Goal: Book appointment/travel/reservation

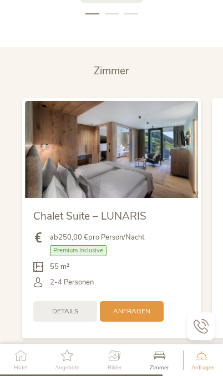
scroll to position [2250, 0]
click at [53, 209] on span "Chalet Suite – LUNARIS" at bounding box center [89, 216] width 113 height 14
click at [72, 307] on span "Details" at bounding box center [65, 311] width 26 height 9
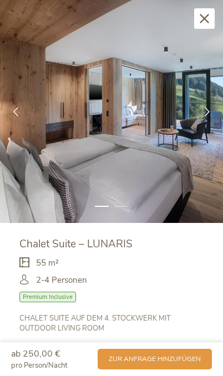
scroll to position [0, 0]
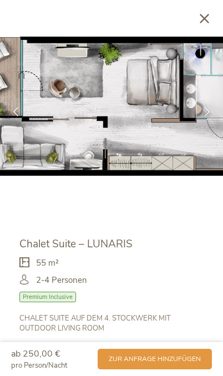
click at [206, 114] on icon at bounding box center [207, 111] width 9 height 9
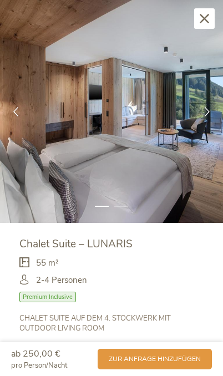
click at [198, 118] on div at bounding box center [207, 112] width 32 height 32
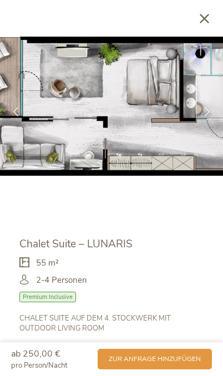
click at [193, 20] on img at bounding box center [111, 111] width 223 height 223
click at [204, 18] on icon at bounding box center [204, 18] width 9 height 9
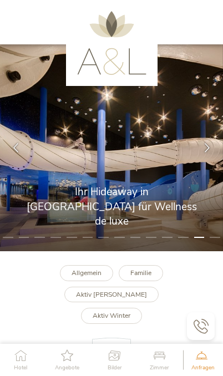
click at [156, 357] on icon at bounding box center [159, 356] width 19 height 12
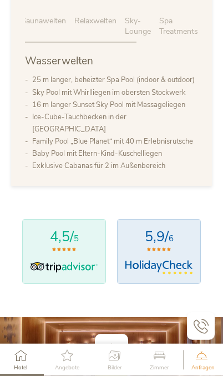
scroll to position [641, 0]
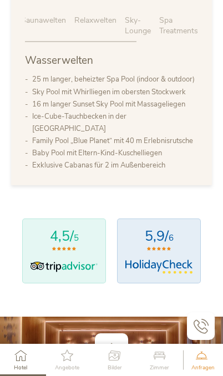
click at [63, 361] on icon at bounding box center [67, 356] width 24 height 12
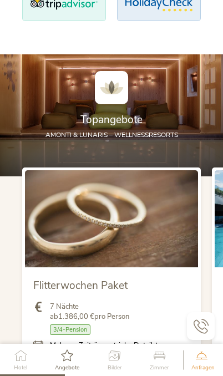
scroll to position [901, 0]
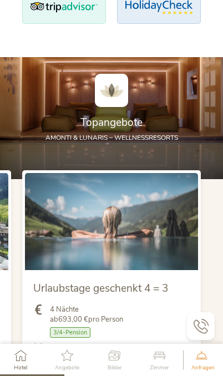
click at [145, 343] on link "Mehrere Zeiträume (siehe Details)" at bounding box center [104, 348] width 108 height 10
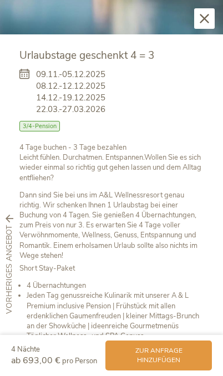
scroll to position [214, 0]
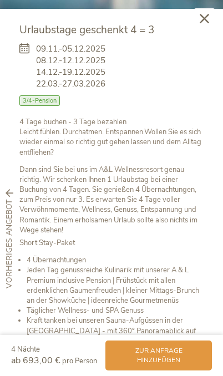
click at [166, 365] on span "zur Anfrage hinzufügen" at bounding box center [159, 355] width 84 height 19
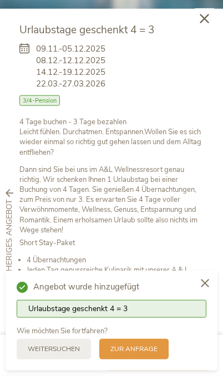
scroll to position [1468, 0]
click at [204, 297] on div at bounding box center [205, 284] width 25 height 27
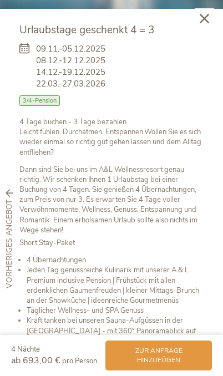
click at [200, 331] on li "Kraft tanken bei unseren Sauna-Aufgüssen in der [GEOGRAPHIC_DATA] - mit 360° Pa…" at bounding box center [115, 331] width 177 height 31
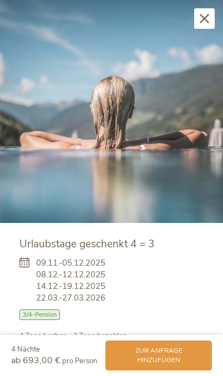
scroll to position [0, 0]
click at [199, 23] on div "Schließen" at bounding box center [204, 18] width 21 height 21
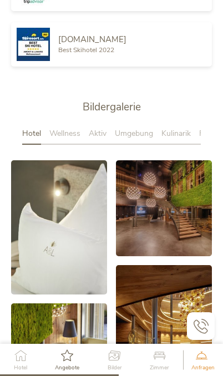
scroll to position [1683, 0]
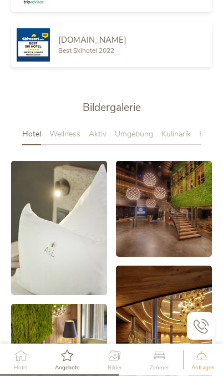
click at [57, 129] on div "Wellness" at bounding box center [68, 137] width 39 height 17
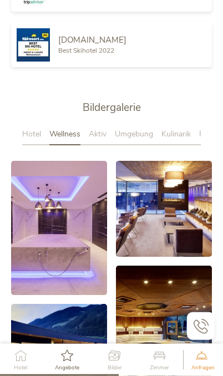
scroll to position [1684, 0]
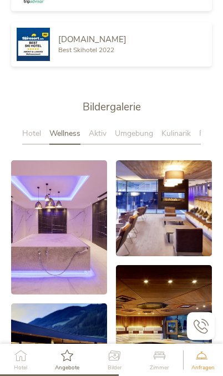
click at [174, 128] on span "Kulinarik" at bounding box center [175, 133] width 29 height 11
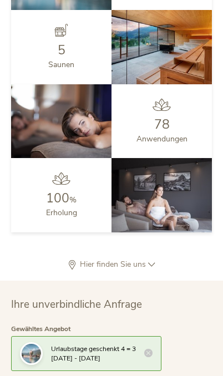
scroll to position [2737, 0]
